Goal: Information Seeking & Learning: Learn about a topic

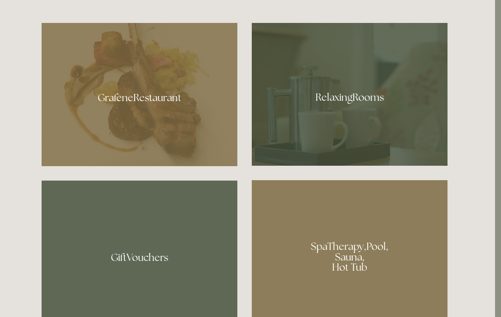
scroll to position [504, 6]
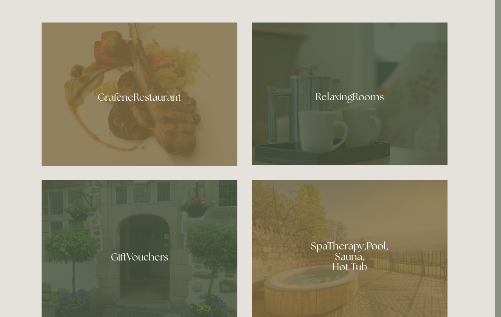
click at [130, 114] on div at bounding box center [140, 94] width 196 height 143
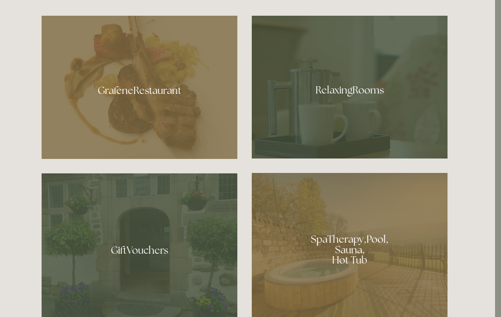
scroll to position [511, 6]
click at [336, 108] on div at bounding box center [350, 86] width 196 height 143
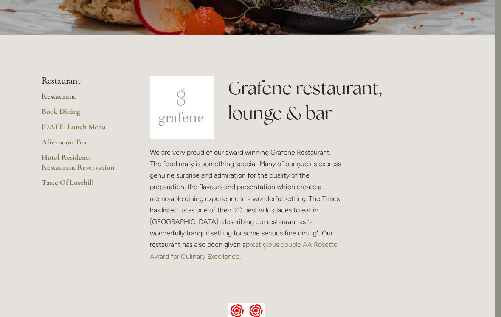
scroll to position [143, 6]
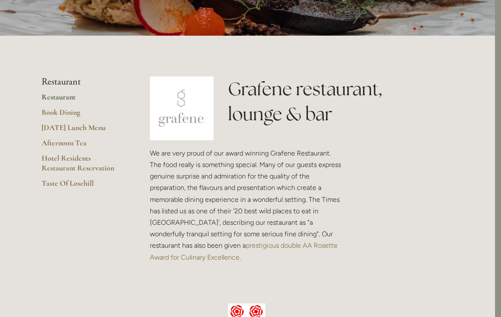
click at [65, 104] on link "Restaurant" at bounding box center [82, 99] width 81 height 15
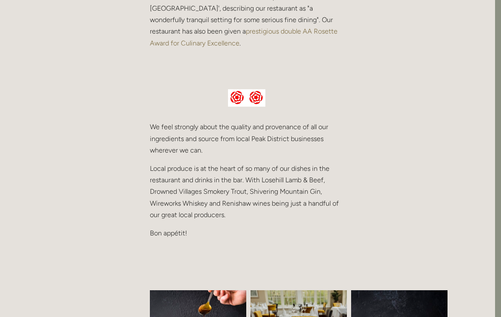
scroll to position [341, 6]
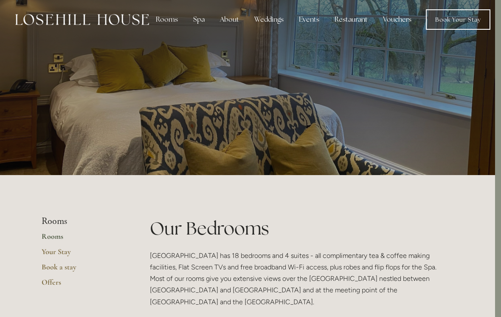
scroll to position [0, 6]
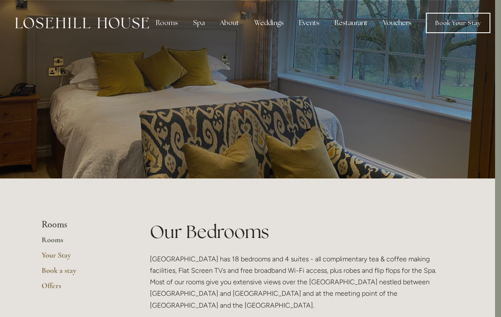
click at [303, 29] on div "Events" at bounding box center [309, 22] width 34 height 17
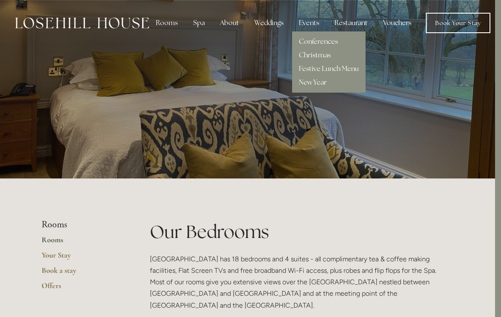
click at [346, 26] on div "Restaurant" at bounding box center [351, 22] width 47 height 17
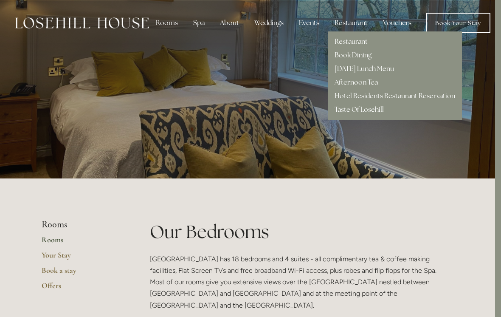
click at [348, 114] on link "Taste Of Losehill" at bounding box center [359, 109] width 49 height 9
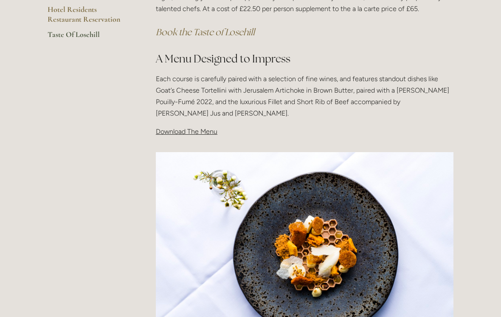
scroll to position [240, 0]
click at [194, 133] on span "Download The Menu" at bounding box center [187, 131] width 62 height 8
click at [175, 136] on div "Taste Of Losehill Embark on a Culinary Journey with our "Taste of Losehill" Exp…" at bounding box center [305, 36] width 312 height 217
click at [196, 132] on span "Download The Menu" at bounding box center [187, 131] width 62 height 8
click at [177, 132] on span "Download The Menu" at bounding box center [187, 131] width 62 height 8
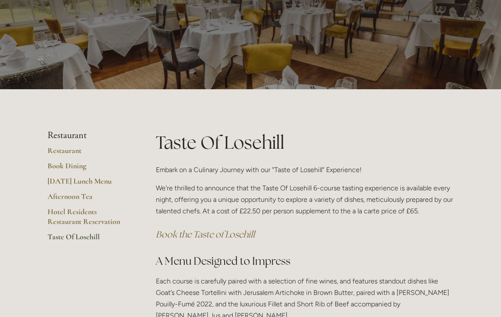
scroll to position [24, 0]
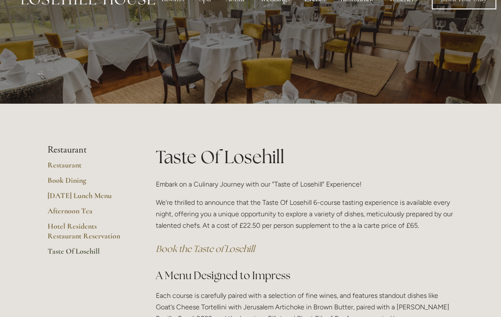
click at [68, 168] on link "Restaurant" at bounding box center [88, 167] width 81 height 15
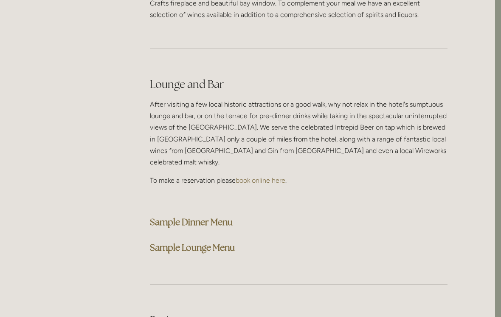
scroll to position [2124, 6]
click at [177, 241] on strong "Sample Lounge Menu" at bounding box center [192, 246] width 85 height 11
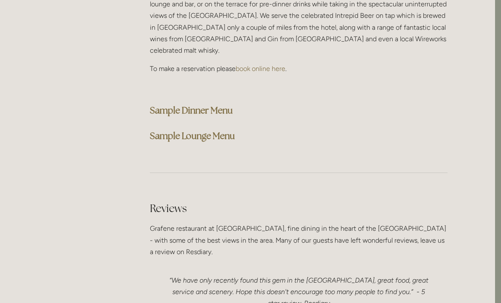
scroll to position [2235, 6]
click at [192, 104] on strong "Sample Dinner Menu" at bounding box center [191, 109] width 83 height 11
